Goal: Transaction & Acquisition: Purchase product/service

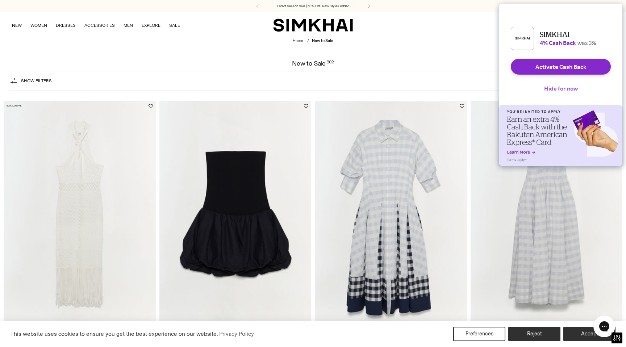
click at [569, 95] on button "Hide for now" at bounding box center [561, 88] width 45 height 16
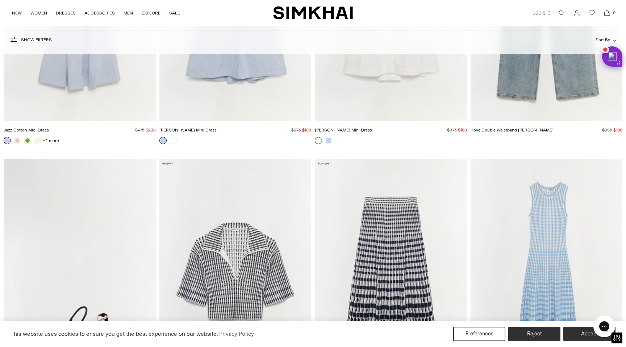
scroll to position [5245, 0]
click at [41, 38] on span "Show Filters" at bounding box center [36, 39] width 31 height 5
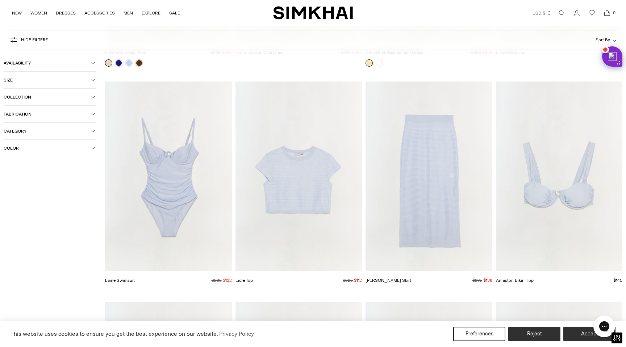
click at [91, 133] on icon "button" at bounding box center [93, 131] width 4 height 4
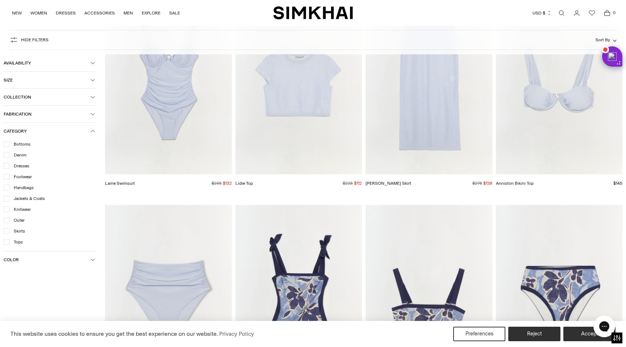
click at [91, 131] on icon "button" at bounding box center [93, 131] width 4 height 4
click at [92, 96] on icon "button" at bounding box center [93, 97] width 4 height 4
click at [6, 110] on icon at bounding box center [7, 110] width 4 height 4
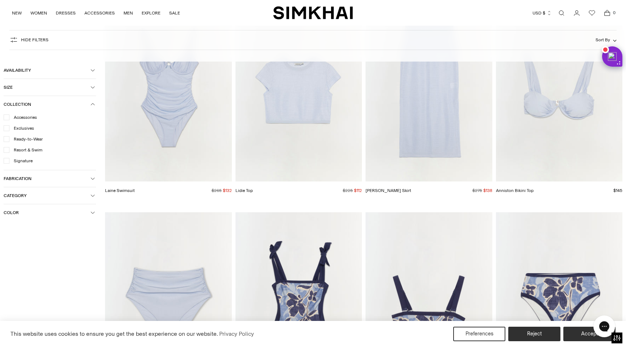
scroll to position [5349, 0]
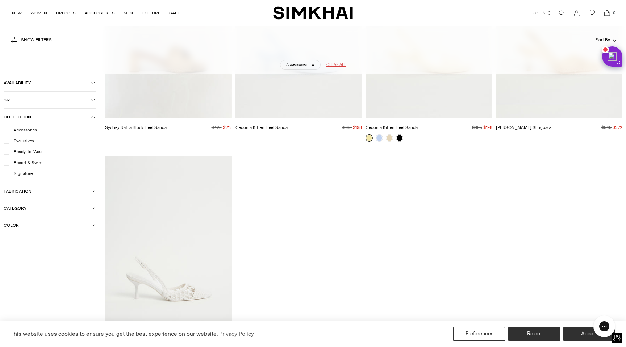
scroll to position [1555, 0]
